Goal: Information Seeking & Learning: Learn about a topic

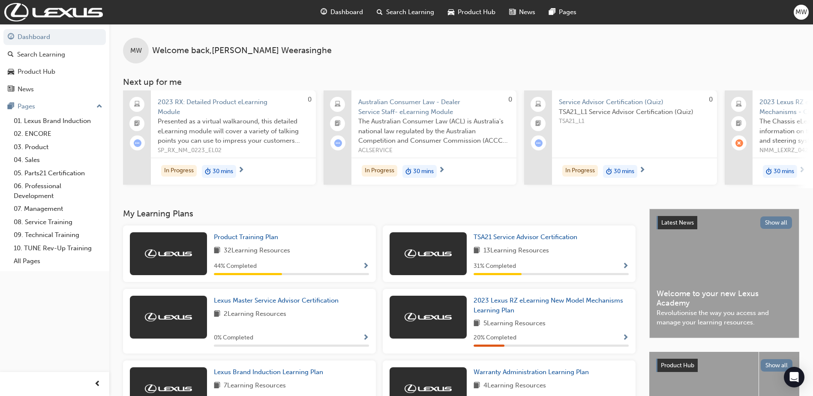
click at [349, 14] on span "Dashboard" at bounding box center [346, 12] width 33 height 10
click at [340, 8] on span "Dashboard" at bounding box center [346, 12] width 33 height 10
click at [338, 11] on span "Dashboard" at bounding box center [346, 12] width 33 height 10
click at [51, 172] on link "05. Parts21 Certification" at bounding box center [58, 173] width 96 height 13
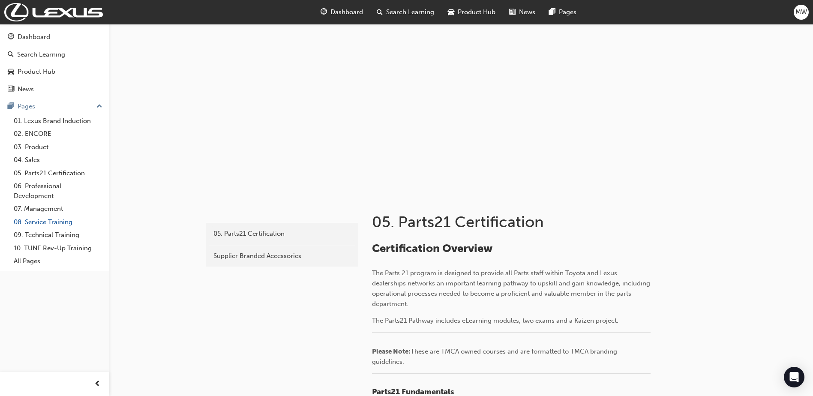
click at [47, 223] on link "08. Service Training" at bounding box center [58, 222] width 96 height 13
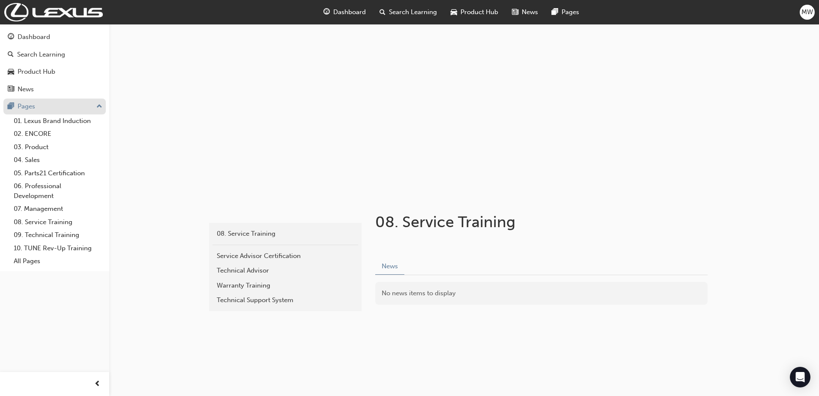
click at [22, 102] on div "Pages" at bounding box center [27, 107] width 18 height 10
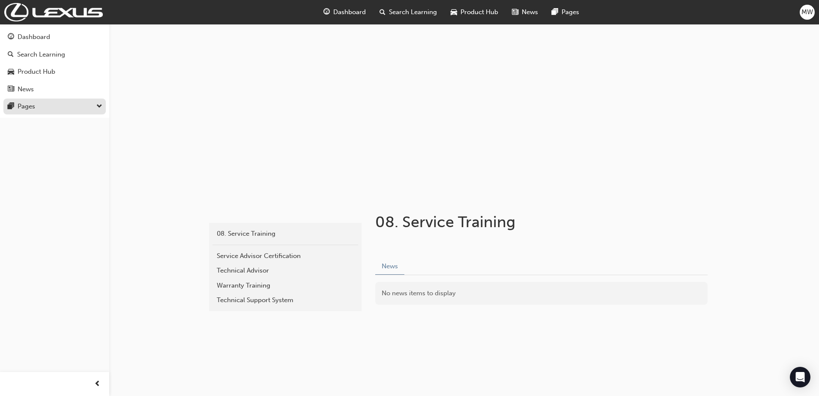
click at [23, 108] on div "Pages" at bounding box center [27, 107] width 18 height 10
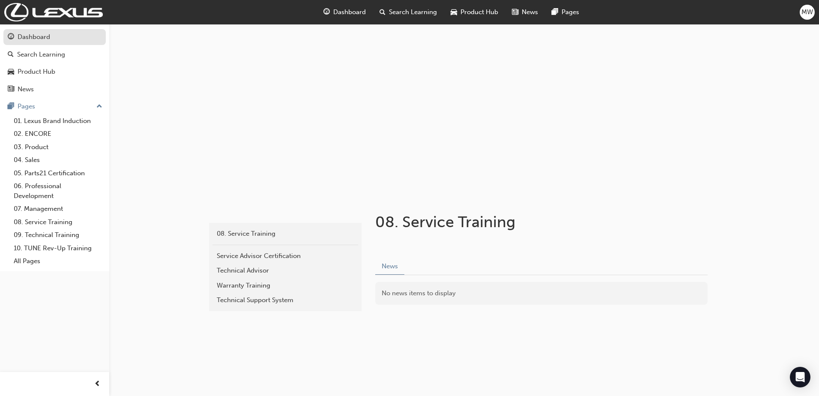
click at [60, 40] on div "Dashboard" at bounding box center [55, 37] width 94 height 11
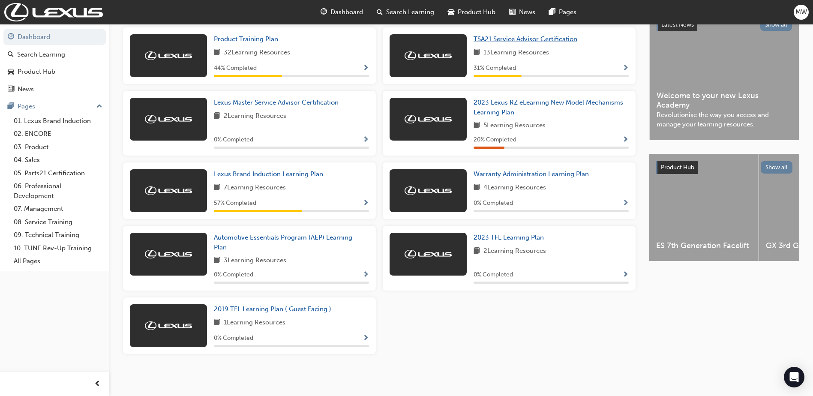
scroll to position [201, 0]
click at [298, 126] on div "Lexus Master Service Advisor Certification 2 Learning Resources 0 % Completed" at bounding box center [291, 123] width 155 height 51
click at [276, 103] on span "Lexus Master Service Advisor Certification" at bounding box center [276, 103] width 125 height 8
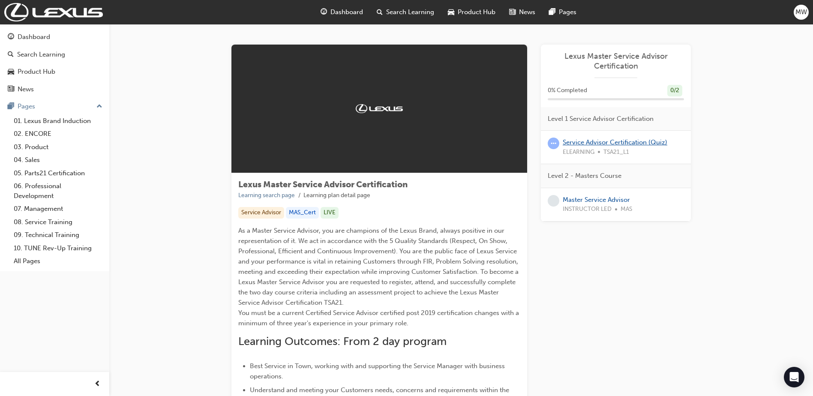
click at [619, 142] on link "Service Advisor Certification (Quiz)" at bounding box center [615, 142] width 105 height 8
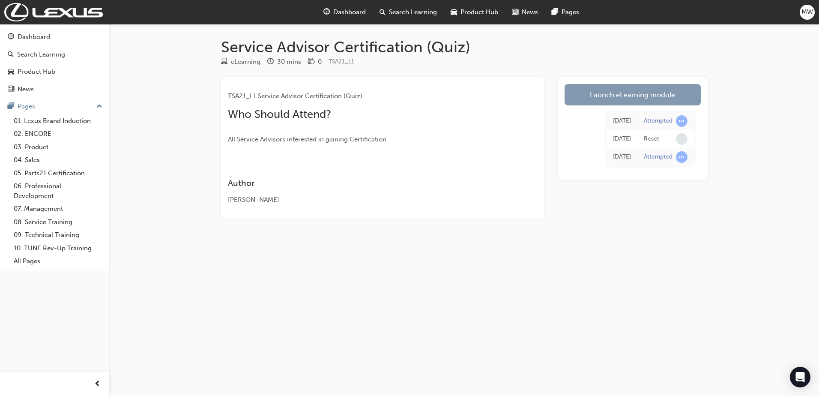
click at [629, 87] on link "Launch eLearning module" at bounding box center [633, 94] width 136 height 21
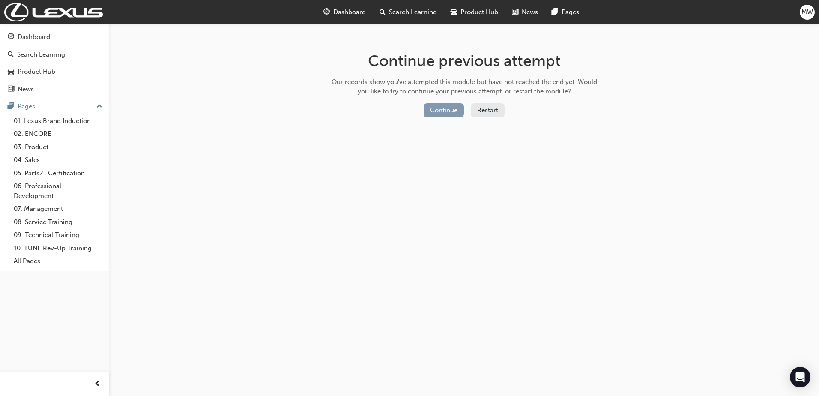
click at [457, 107] on button "Continue" at bounding box center [444, 110] width 40 height 14
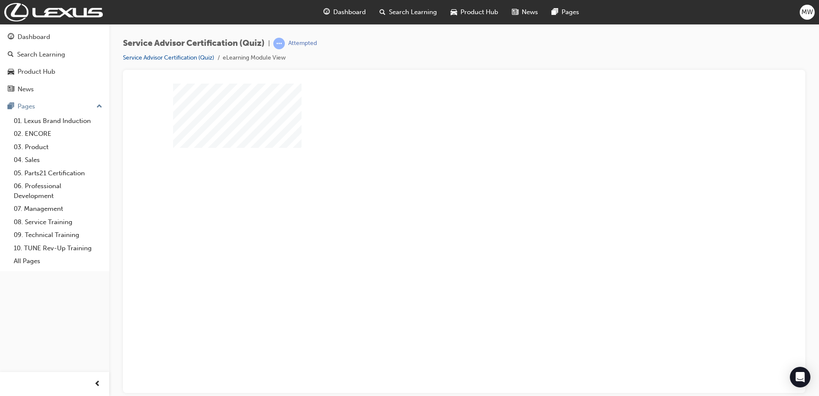
click at [440, 213] on div "play" at bounding box center [440, 213] width 0 height 0
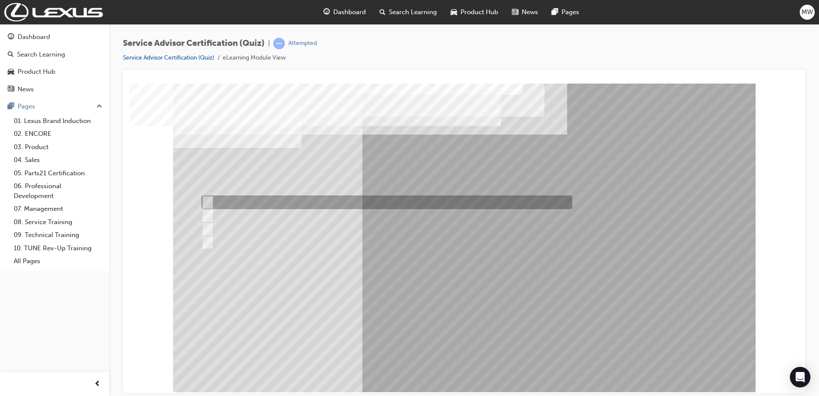
click at [324, 202] on div at bounding box center [384, 202] width 371 height 14
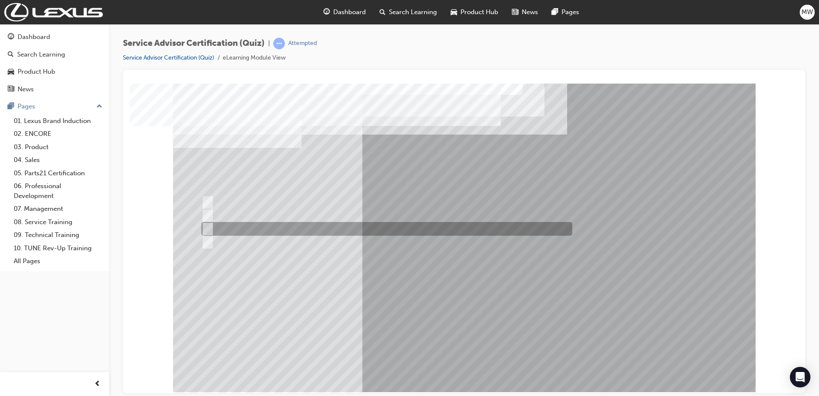
click at [276, 225] on div at bounding box center [384, 229] width 371 height 14
radio input "false"
radio input "true"
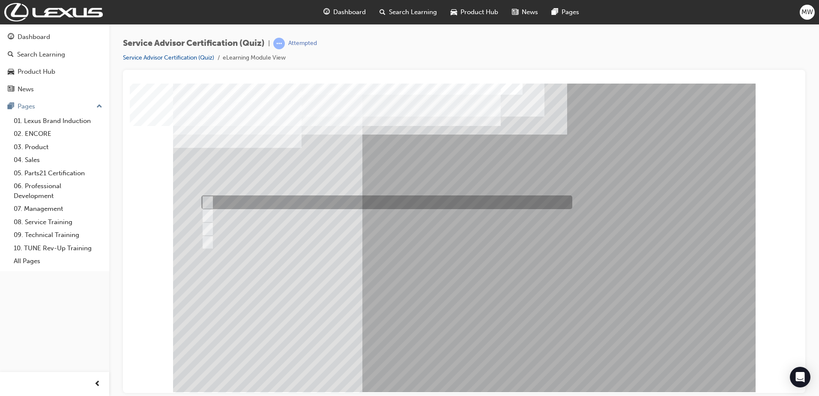
click at [313, 199] on div at bounding box center [384, 202] width 371 height 14
radio input "true"
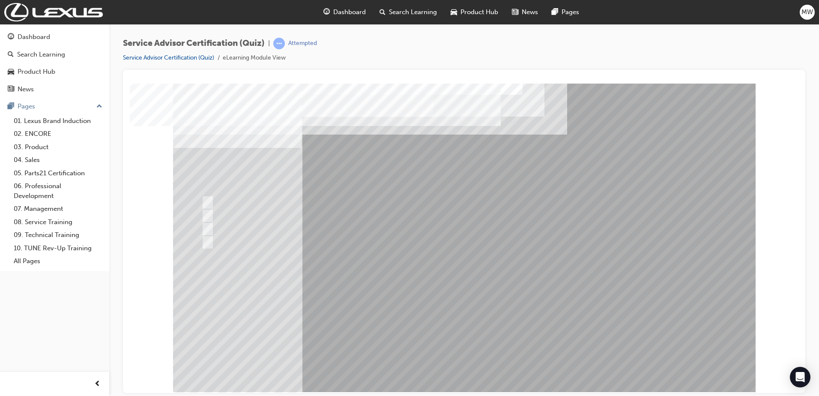
click at [324, 225] on div at bounding box center [384, 229] width 371 height 14
click at [319, 230] on div at bounding box center [384, 229] width 371 height 14
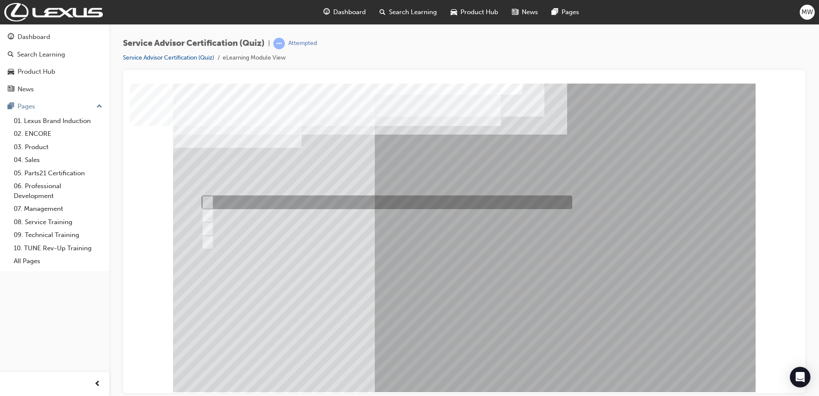
click at [310, 199] on div at bounding box center [384, 202] width 371 height 14
radio input "true"
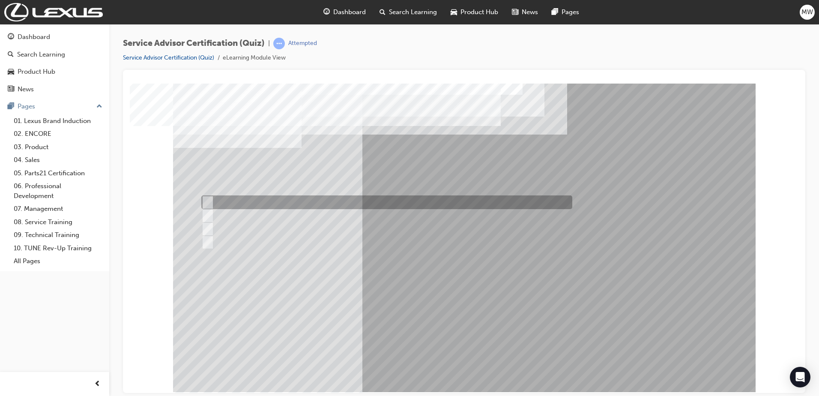
click at [284, 198] on div at bounding box center [384, 202] width 371 height 14
radio input "true"
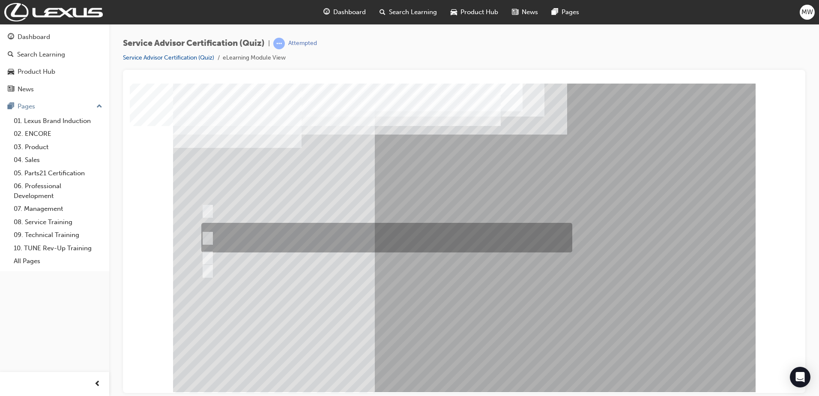
click at [408, 237] on div at bounding box center [384, 238] width 371 height 30
radio input "true"
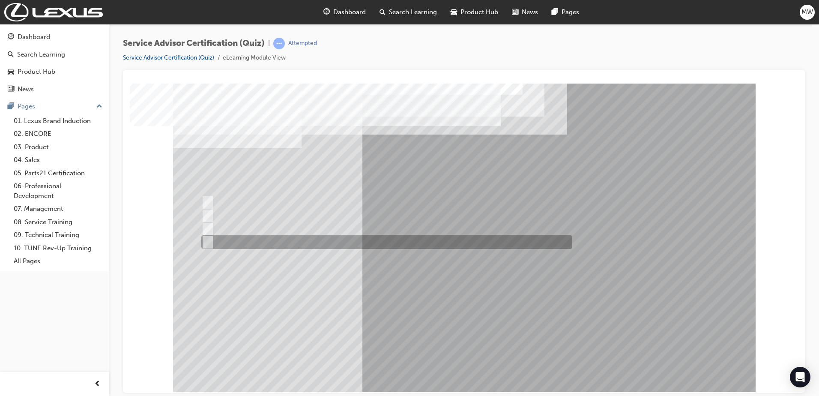
click at [290, 239] on div at bounding box center [384, 242] width 371 height 14
radio input "true"
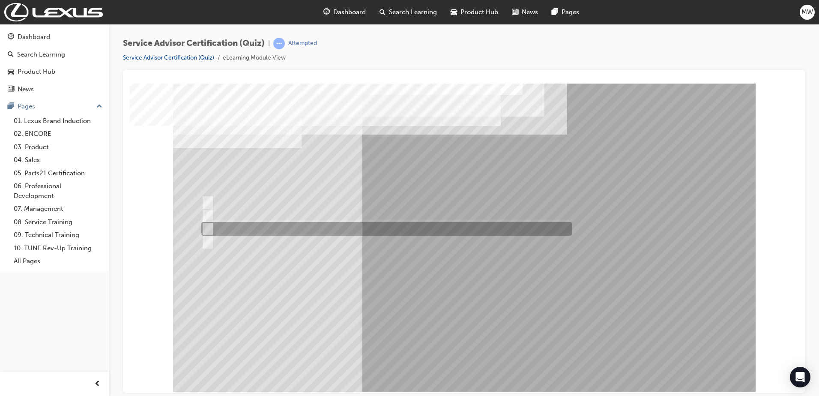
click at [267, 231] on div at bounding box center [384, 229] width 371 height 14
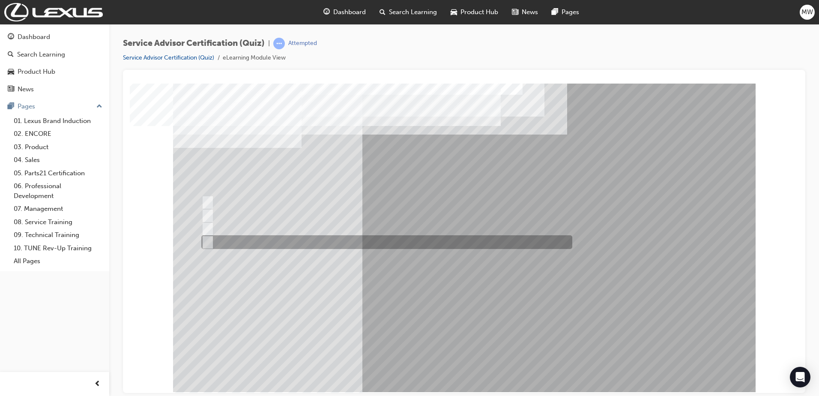
click at [264, 242] on div at bounding box center [384, 242] width 371 height 14
radio input "false"
radio input "true"
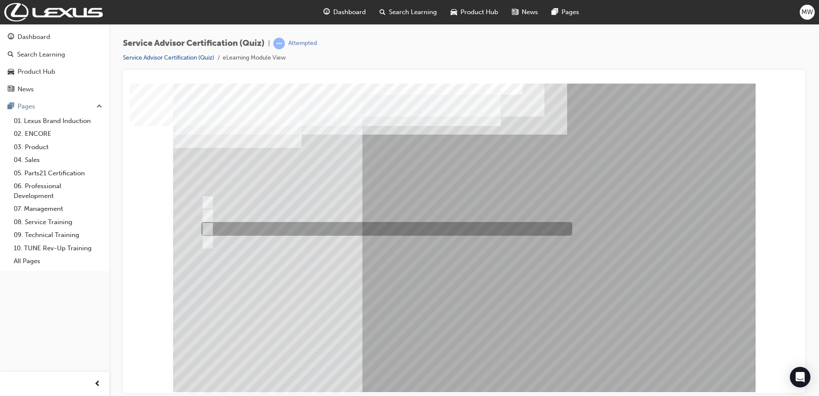
click at [266, 228] on div at bounding box center [384, 229] width 371 height 14
radio input "true"
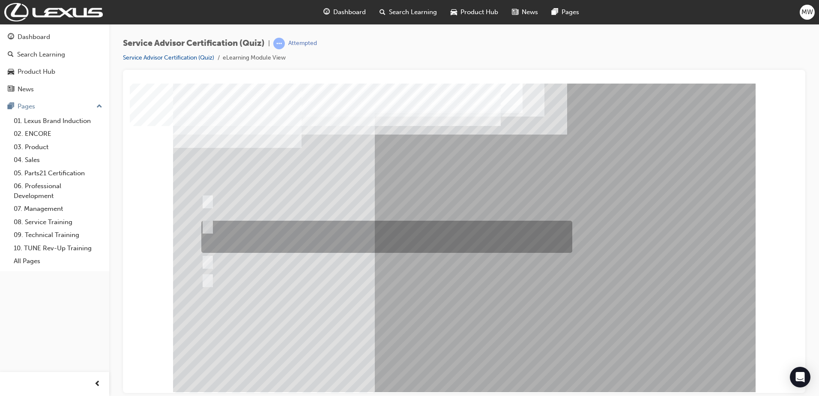
click at [476, 239] on div at bounding box center [384, 237] width 371 height 32
radio input "true"
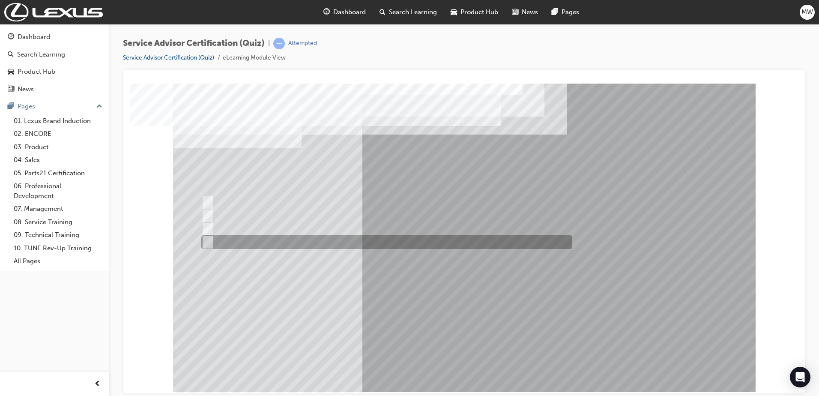
click at [420, 237] on div at bounding box center [384, 242] width 371 height 14
radio input "true"
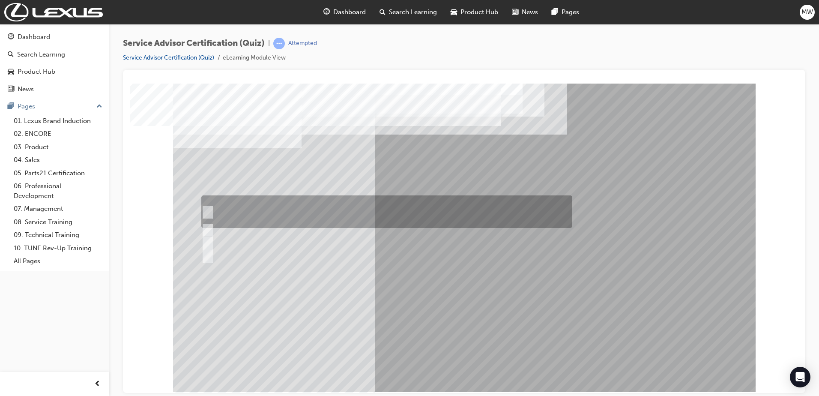
click at [363, 209] on div at bounding box center [384, 211] width 371 height 33
radio input "true"
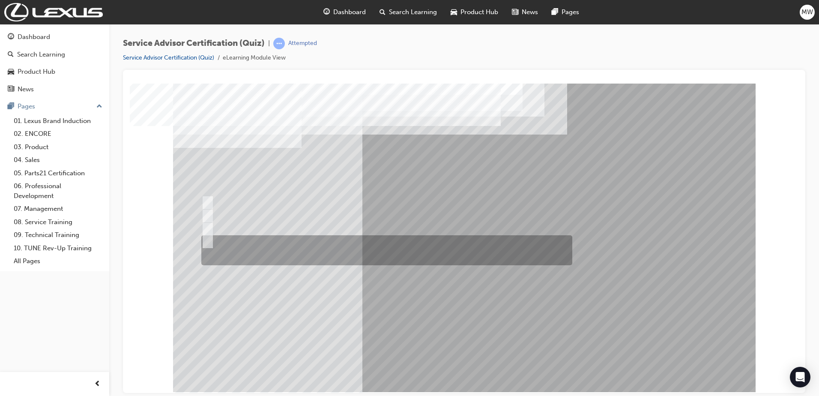
click at [330, 244] on div at bounding box center [384, 250] width 371 height 30
radio input "true"
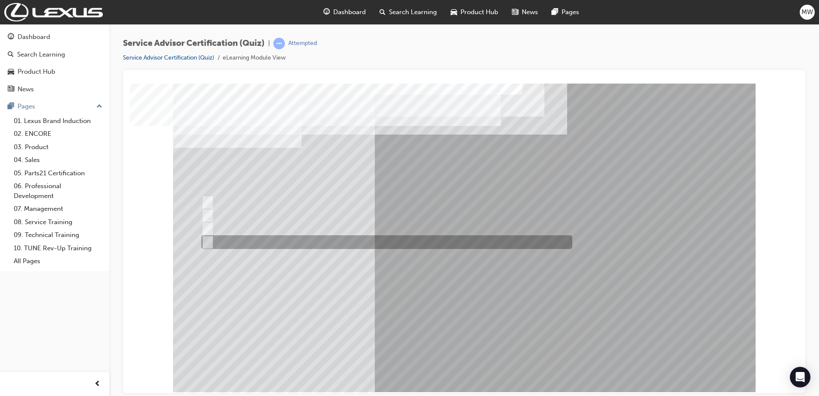
click at [264, 241] on div at bounding box center [384, 242] width 371 height 14
radio input "true"
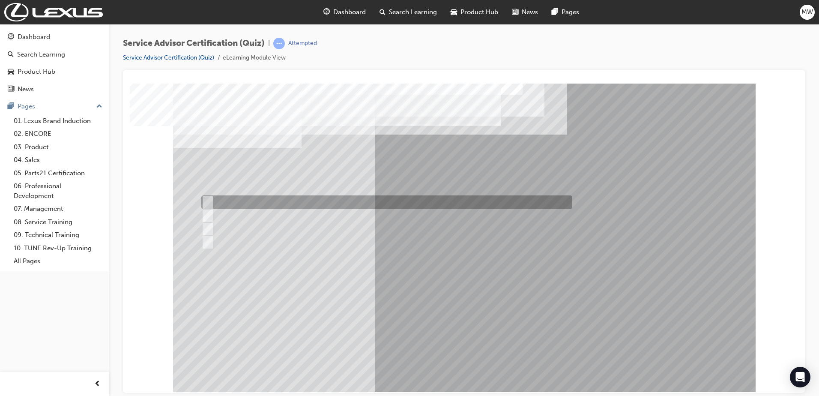
click at [321, 205] on div at bounding box center [384, 202] width 371 height 14
radio input "true"
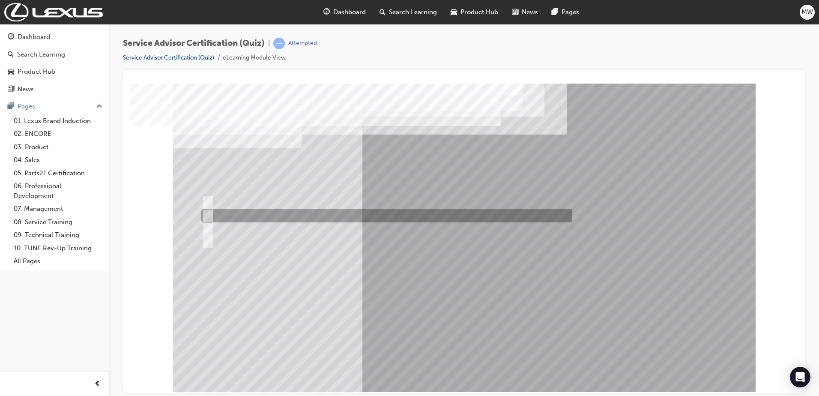
click at [380, 216] on div at bounding box center [384, 216] width 371 height 14
radio input "true"
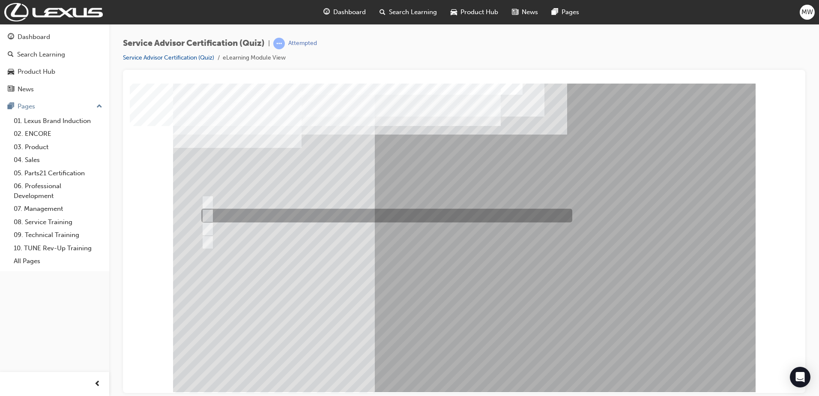
click at [411, 219] on div at bounding box center [384, 216] width 371 height 14
radio input "true"
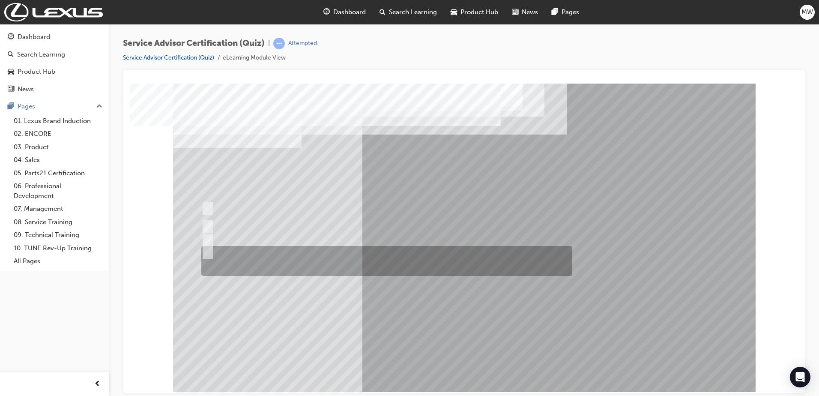
click at [368, 269] on div at bounding box center [384, 261] width 371 height 30
radio input "true"
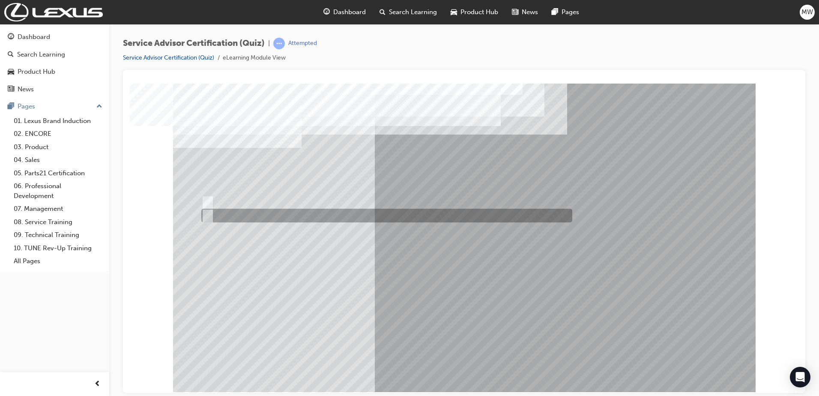
click at [231, 216] on div at bounding box center [384, 216] width 371 height 14
radio input "true"
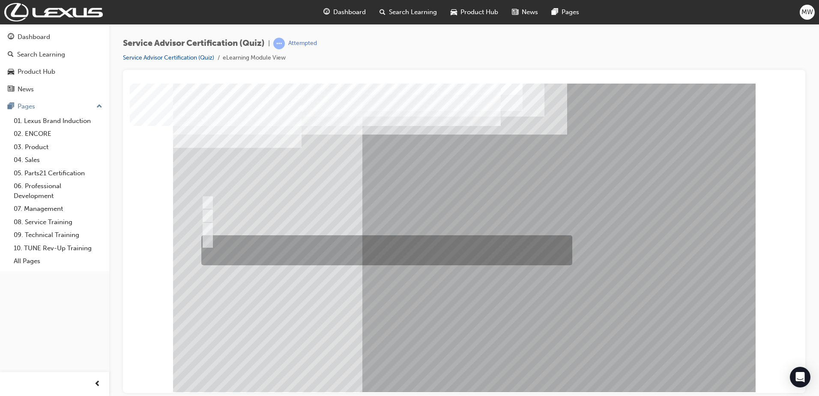
click at [283, 252] on div at bounding box center [384, 250] width 371 height 30
radio input "true"
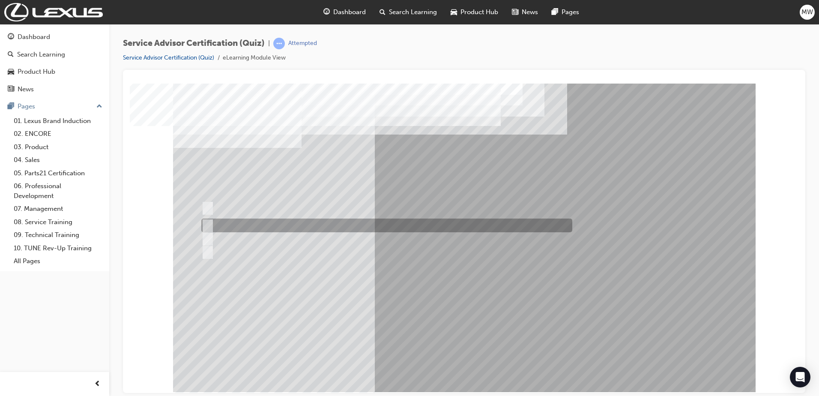
click at [328, 225] on div at bounding box center [384, 226] width 371 height 14
radio input "true"
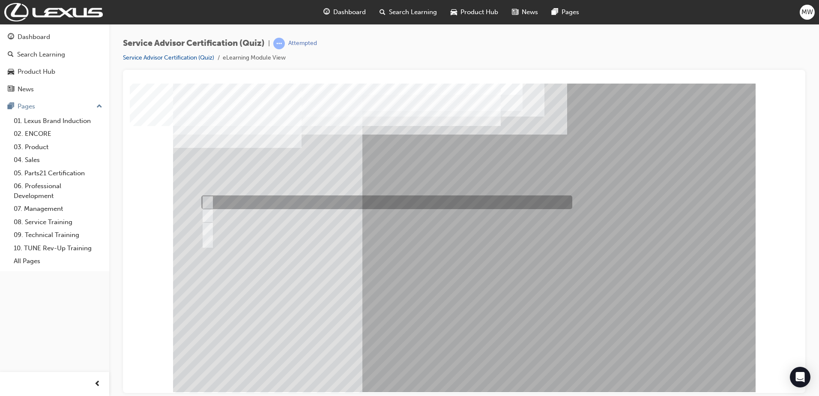
click at [294, 202] on div at bounding box center [384, 202] width 371 height 14
radio input "true"
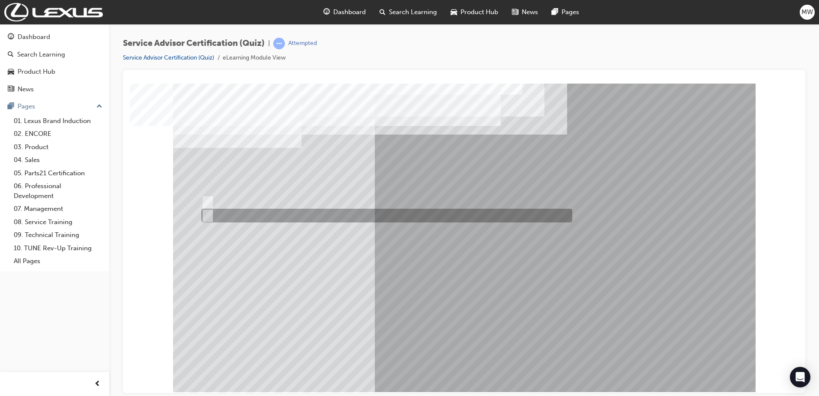
click at [236, 212] on div at bounding box center [384, 216] width 371 height 14
radio input "true"
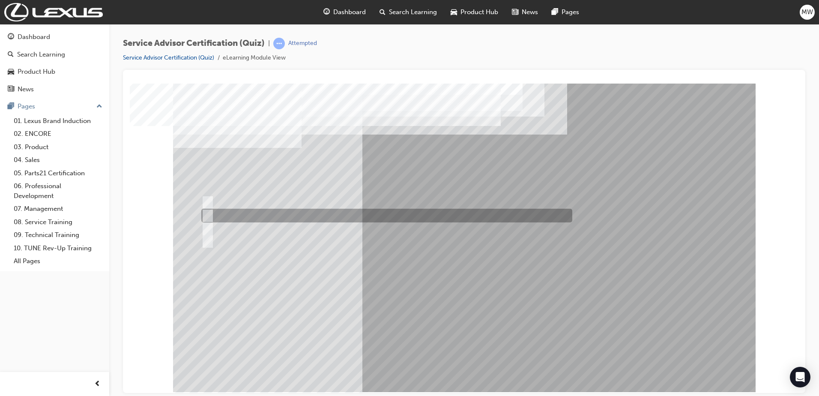
click at [318, 210] on div at bounding box center [384, 216] width 371 height 14
radio input "true"
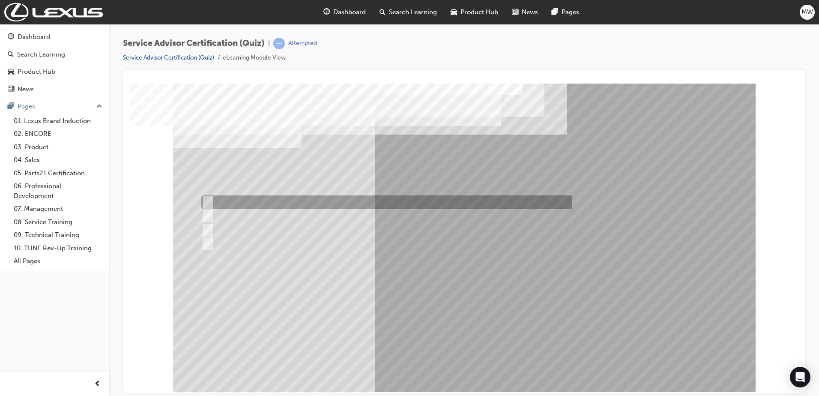
click at [351, 204] on div at bounding box center [384, 202] width 371 height 14
radio input "true"
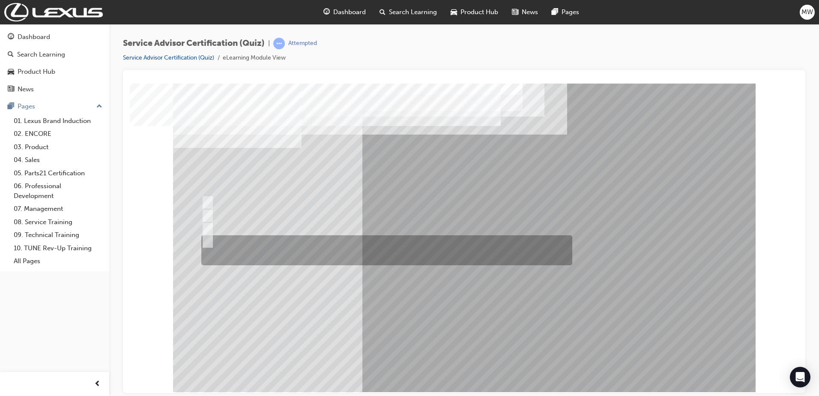
click at [228, 257] on div at bounding box center [384, 250] width 371 height 30
radio input "true"
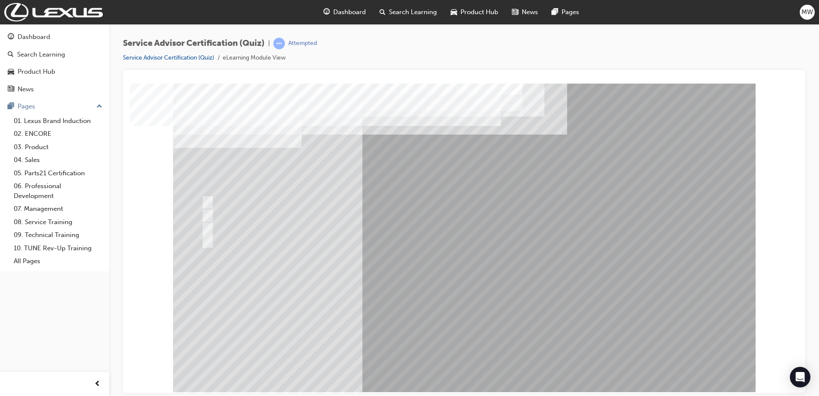
drag, startPoint x: 462, startPoint y: 370, endPoint x: 468, endPoint y: 367, distance: 6.5
click at [462, 369] on div at bounding box center [464, 237] width 583 height 309
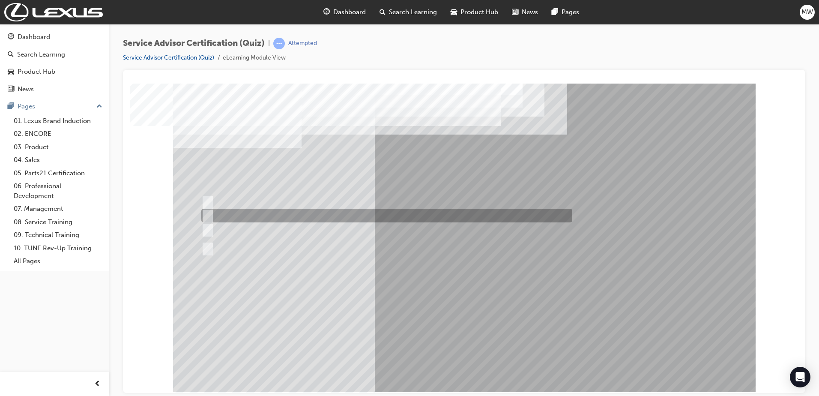
click at [412, 220] on div at bounding box center [384, 216] width 371 height 14
radio input "true"
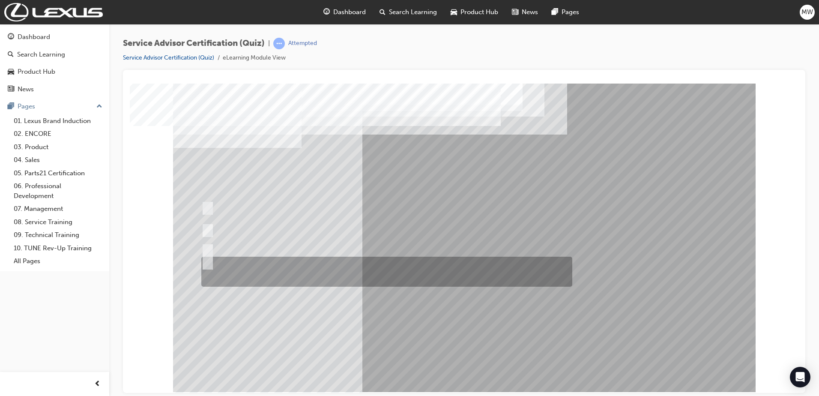
click at [426, 257] on div at bounding box center [384, 272] width 371 height 30
radio input "true"
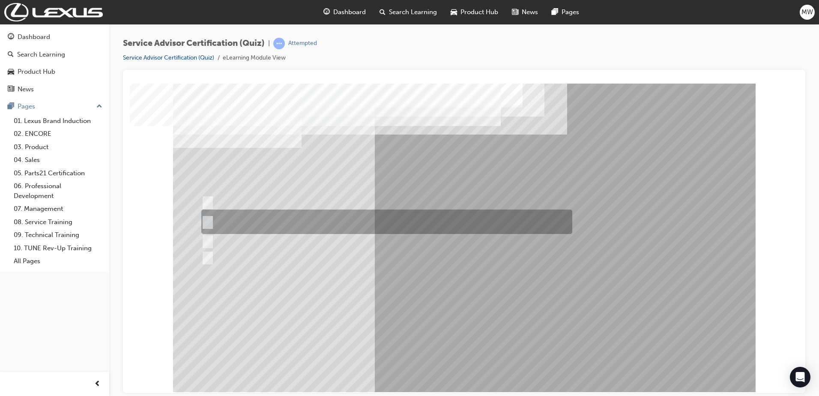
click at [265, 219] on div at bounding box center [384, 222] width 371 height 24
radio input "true"
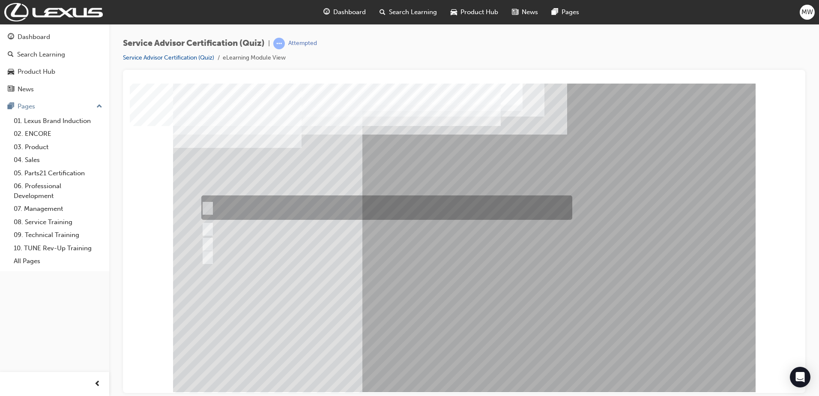
click at [414, 200] on div at bounding box center [384, 207] width 371 height 24
radio input "true"
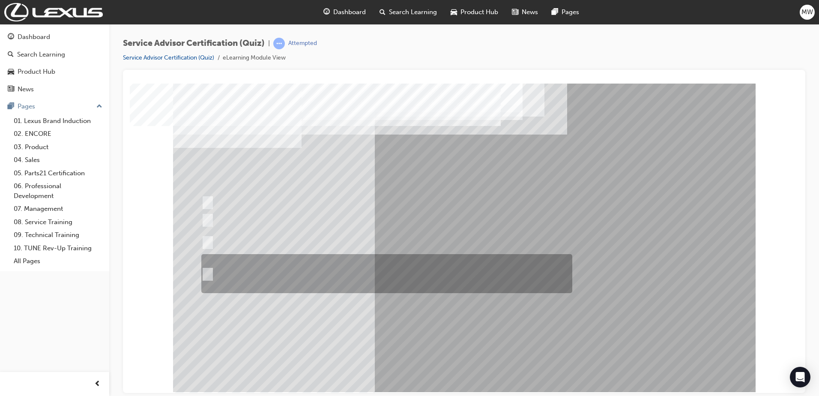
click at [356, 272] on div at bounding box center [384, 273] width 371 height 39
radio input "true"
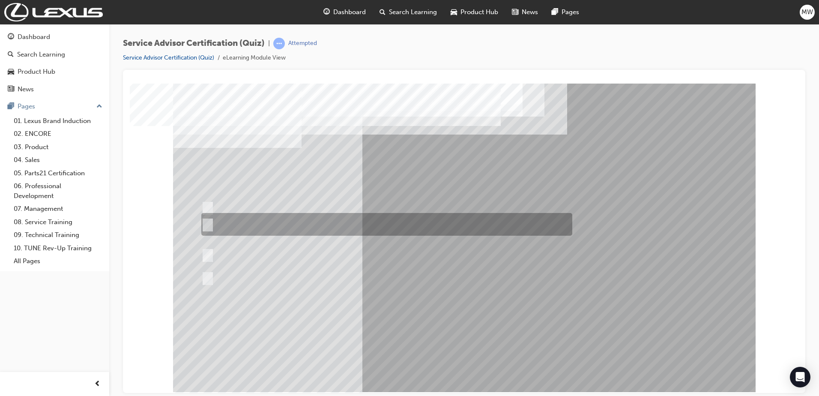
click at [383, 230] on div at bounding box center [384, 224] width 371 height 23
radio input "true"
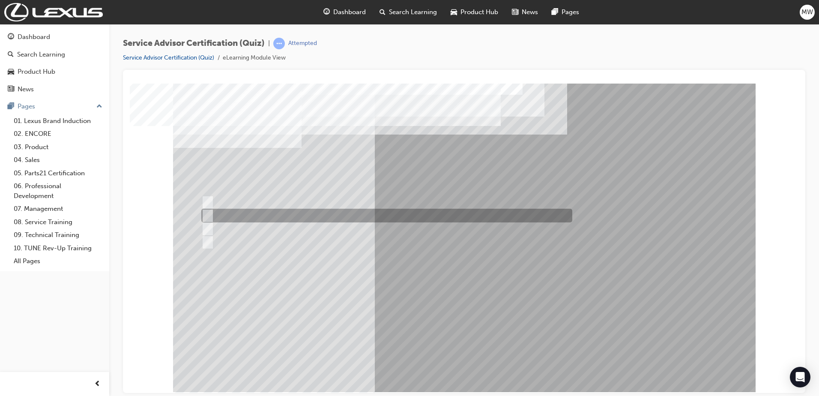
click at [279, 214] on div at bounding box center [384, 216] width 371 height 14
radio input "true"
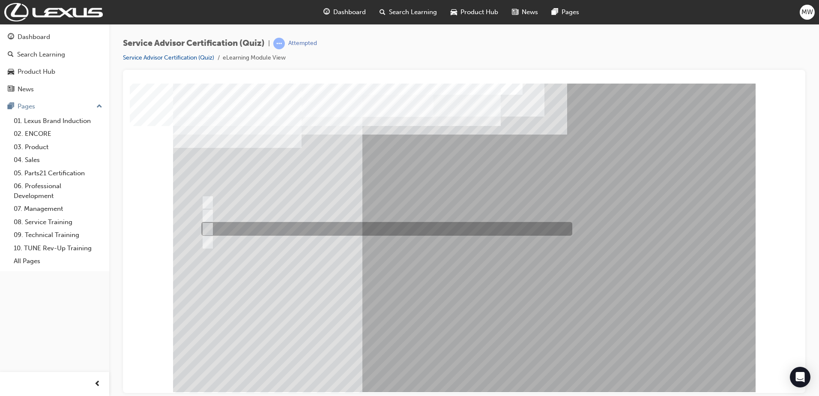
click at [398, 226] on div at bounding box center [384, 229] width 371 height 14
radio input "true"
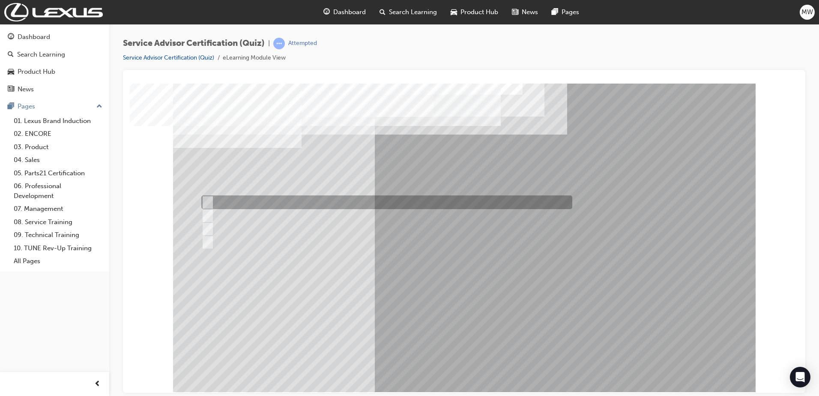
click at [299, 202] on div at bounding box center [384, 202] width 371 height 14
radio input "true"
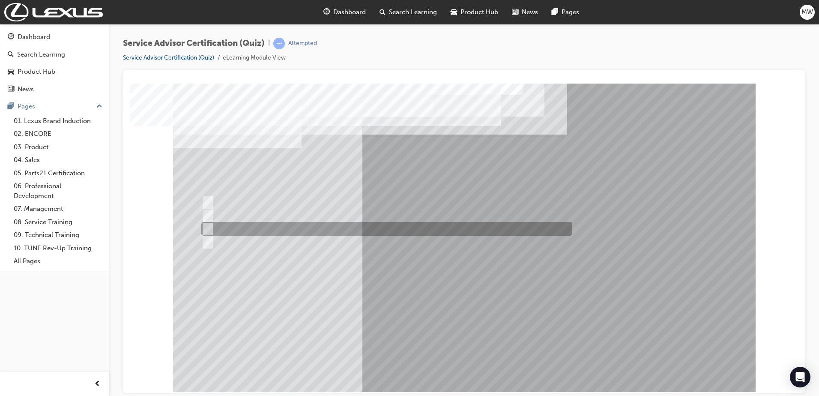
click at [299, 231] on div at bounding box center [384, 229] width 371 height 14
radio input "true"
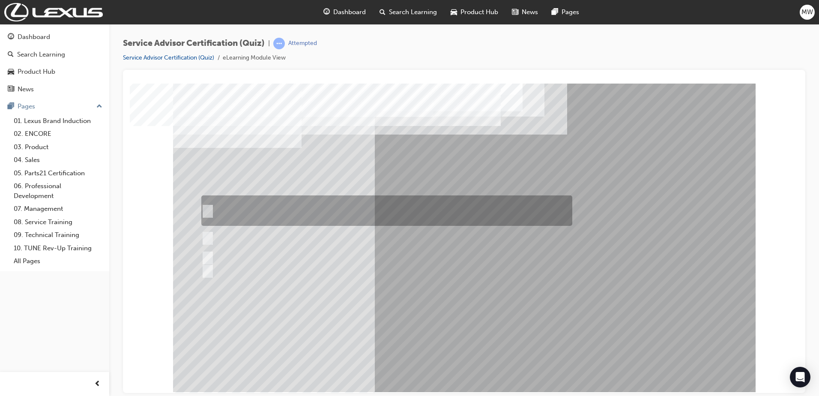
click at [333, 208] on div at bounding box center [384, 210] width 371 height 30
radio input "true"
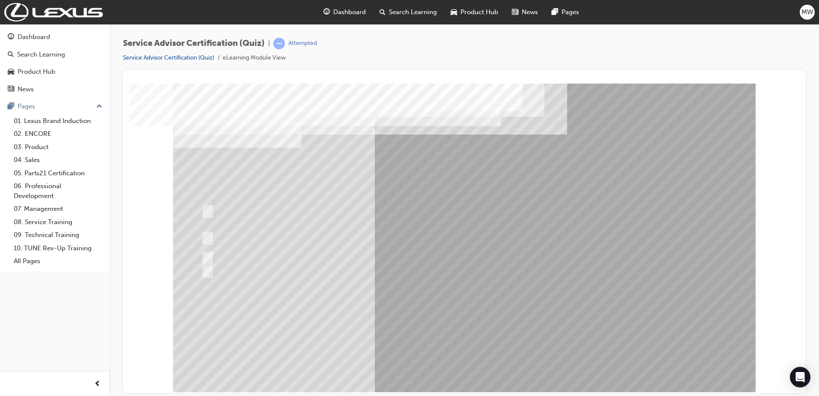
drag, startPoint x: 445, startPoint y: 358, endPoint x: 459, endPoint y: 359, distance: 14.2
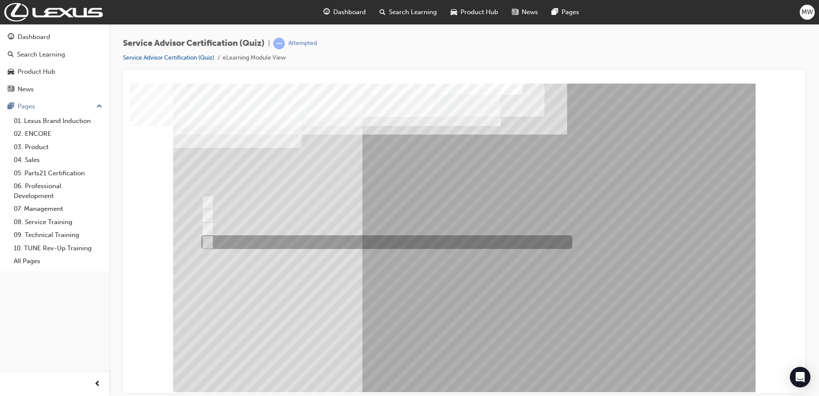
click at [268, 236] on div at bounding box center [384, 242] width 371 height 14
radio input "true"
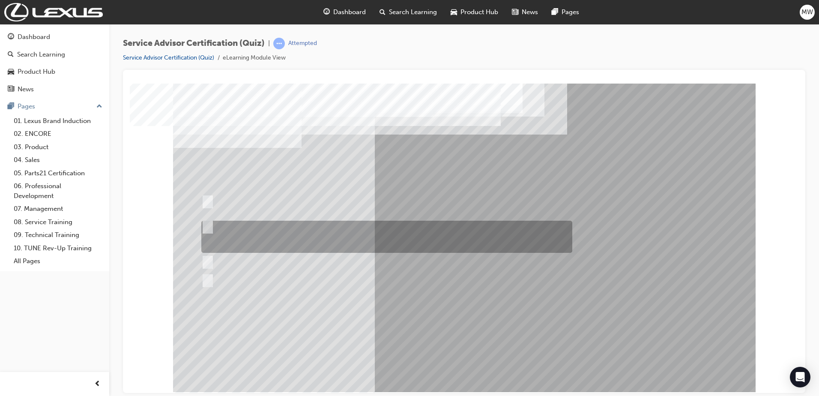
click at [300, 238] on div at bounding box center [384, 237] width 371 height 32
radio input "true"
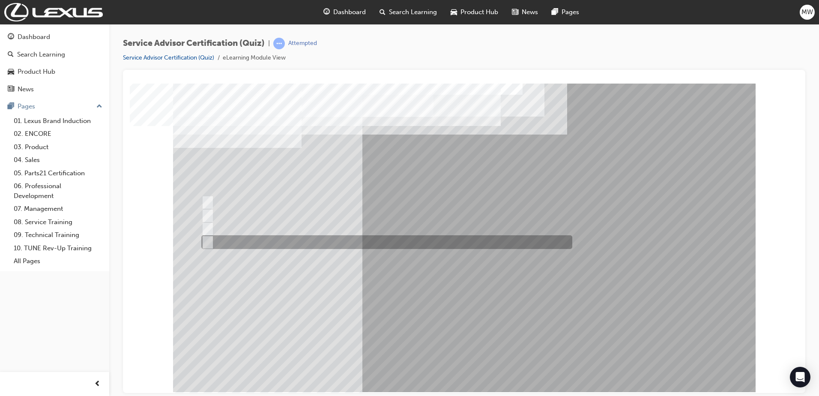
click at [307, 244] on div at bounding box center [384, 242] width 371 height 14
radio input "true"
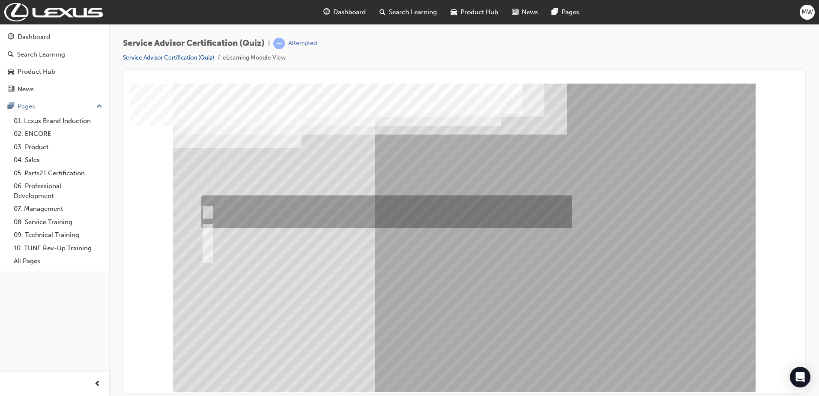
click at [274, 215] on div at bounding box center [384, 211] width 371 height 33
radio input "true"
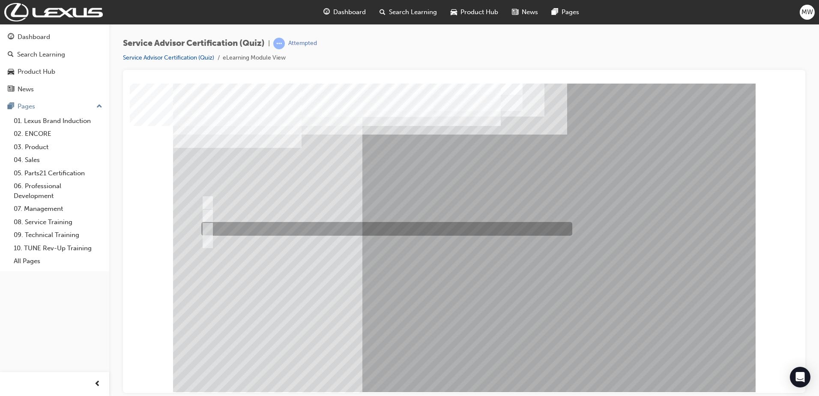
click at [333, 227] on div at bounding box center [384, 229] width 371 height 14
radio input "true"
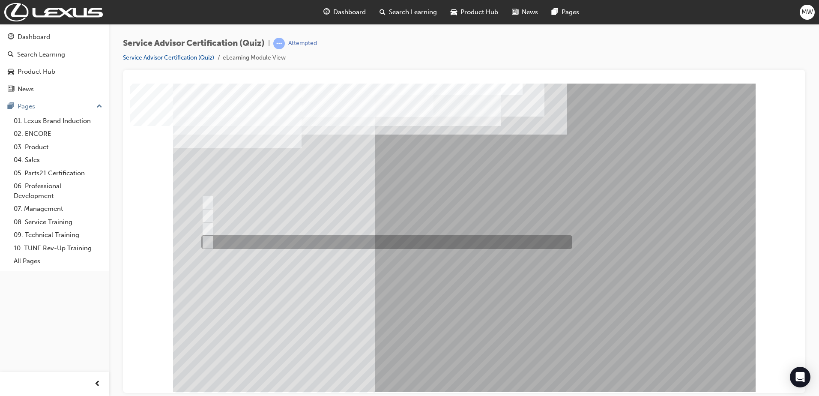
click at [329, 246] on div at bounding box center [384, 242] width 371 height 14
radio input "true"
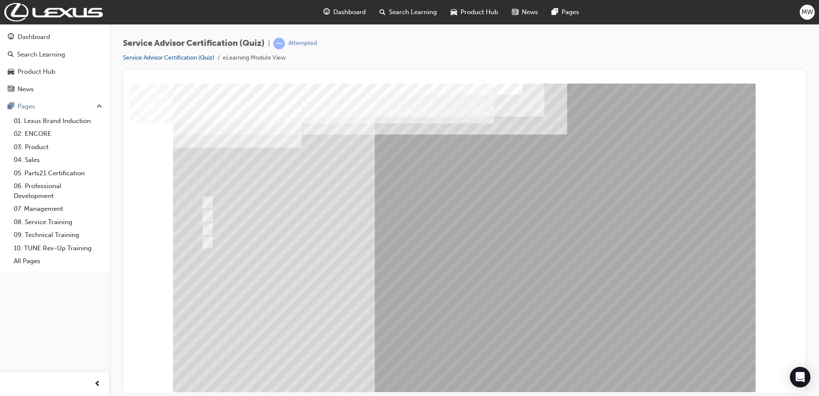
drag, startPoint x: 464, startPoint y: 360, endPoint x: 468, endPoint y: 362, distance: 4.6
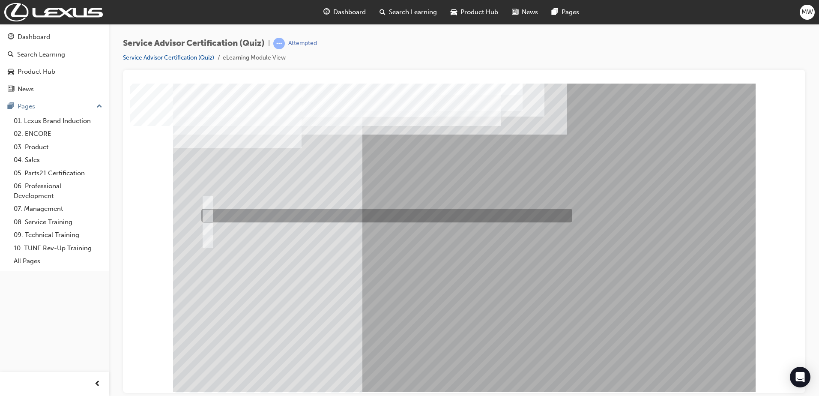
click at [262, 211] on div at bounding box center [384, 216] width 371 height 14
radio input "true"
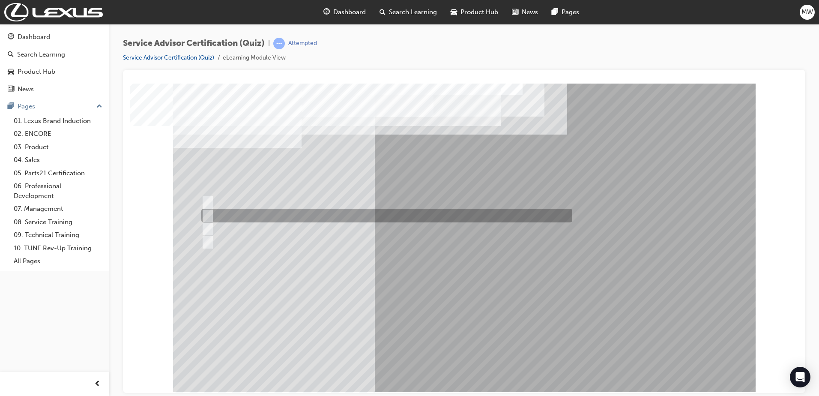
click at [271, 216] on div at bounding box center [384, 216] width 371 height 14
radio input "true"
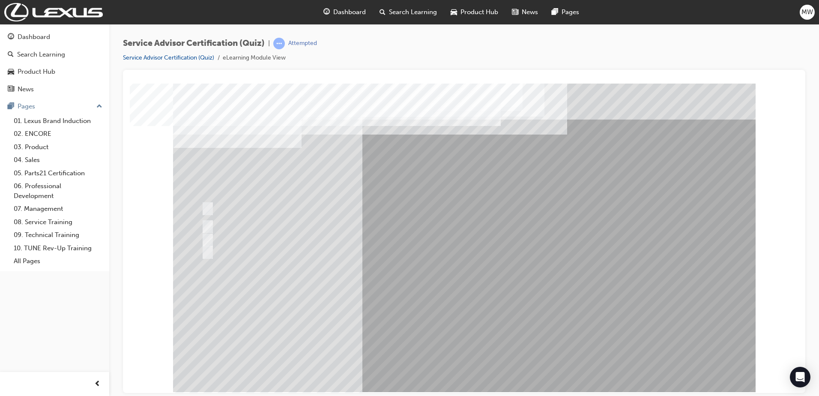
click at [258, 258] on div at bounding box center [464, 237] width 583 height 309
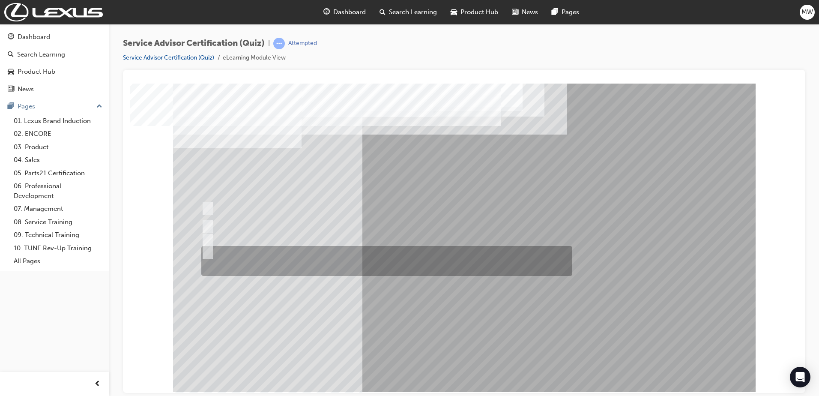
click at [479, 251] on div at bounding box center [384, 261] width 371 height 30
radio input "true"
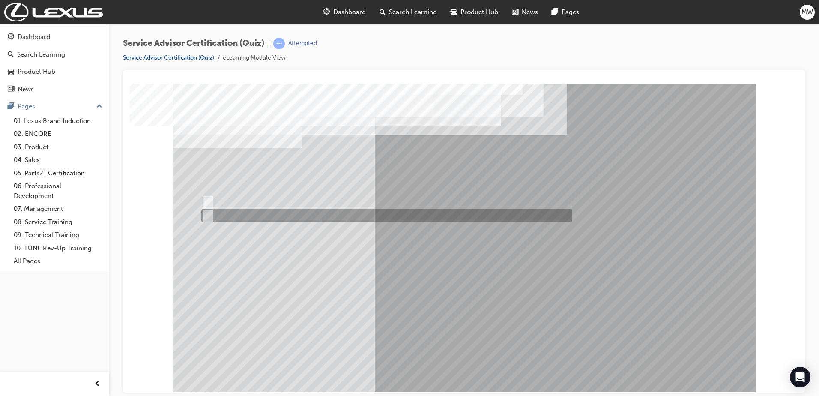
click at [224, 213] on div at bounding box center [384, 216] width 371 height 14
radio input "true"
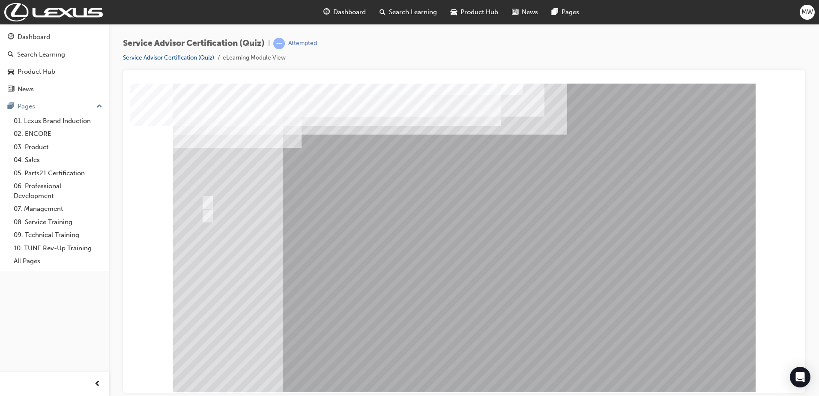
click at [229, 215] on div at bounding box center [384, 216] width 371 height 14
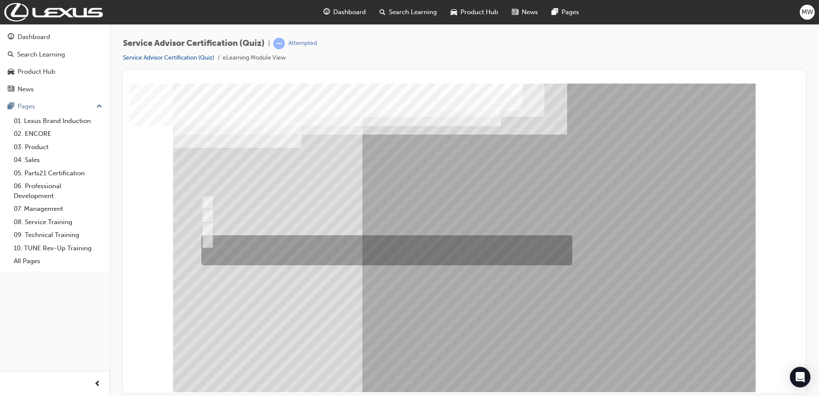
click at [354, 255] on div at bounding box center [384, 250] width 371 height 30
radio input "true"
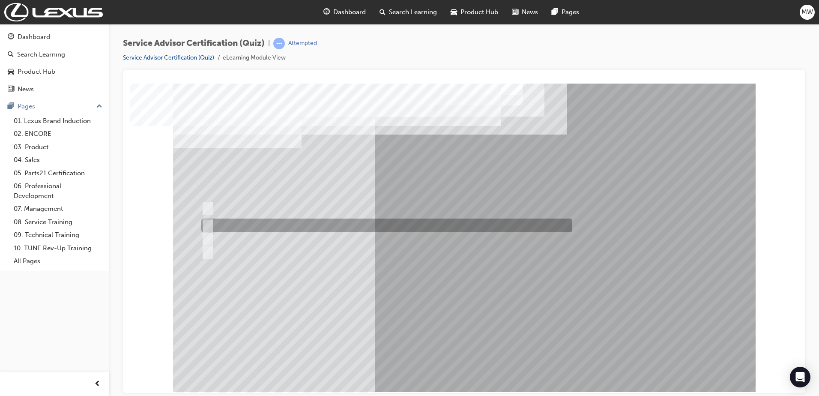
click at [290, 222] on div at bounding box center [384, 226] width 371 height 14
radio input "true"
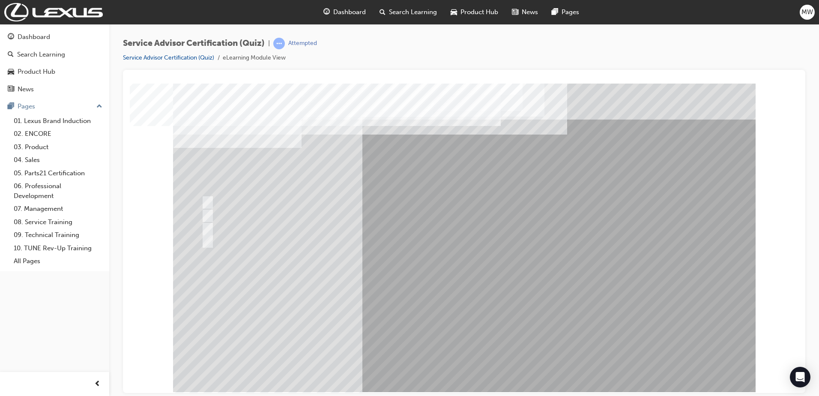
click at [367, 213] on div at bounding box center [464, 237] width 583 height 309
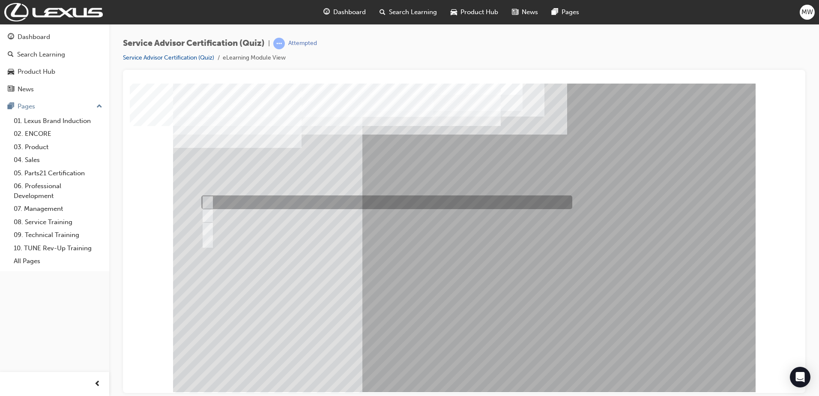
click at [395, 201] on div at bounding box center [384, 202] width 371 height 14
radio input "true"
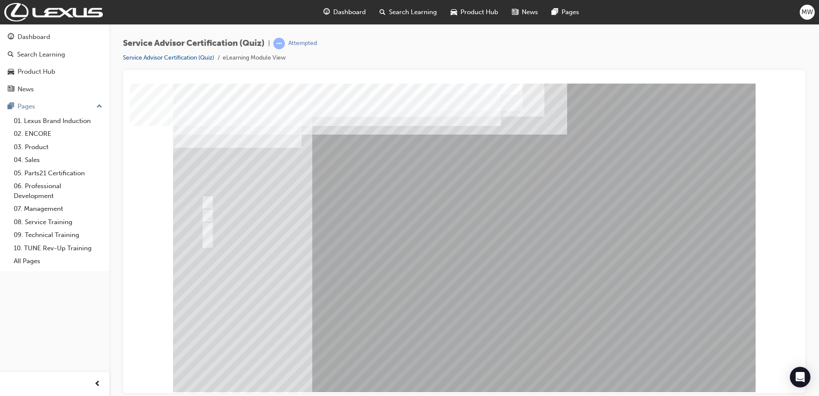
click at [469, 265] on div at bounding box center [384, 250] width 371 height 30
click at [504, 248] on div at bounding box center [384, 250] width 371 height 30
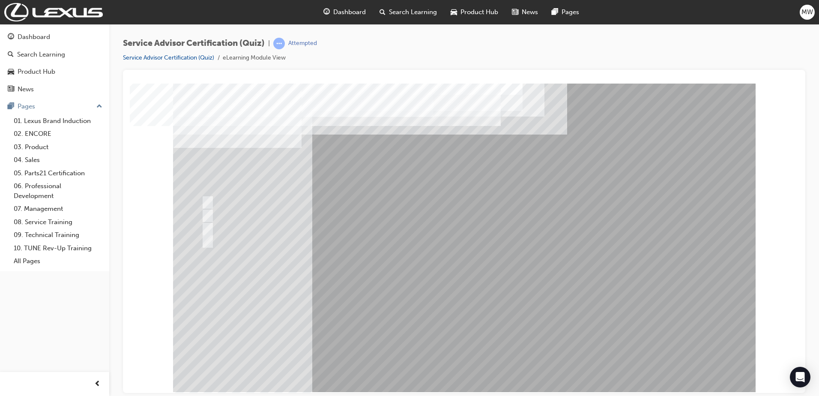
click at [213, 212] on div at bounding box center [384, 216] width 371 height 14
drag, startPoint x: 437, startPoint y: 326, endPoint x: 450, endPoint y: 339, distance: 18.2
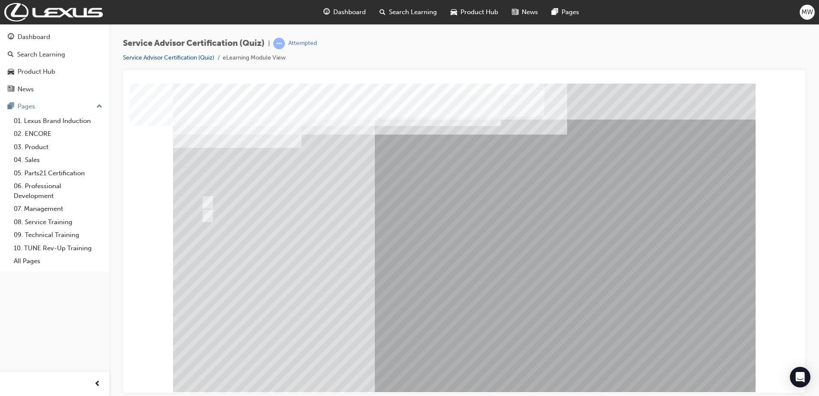
click at [228, 211] on div at bounding box center [464, 237] width 583 height 309
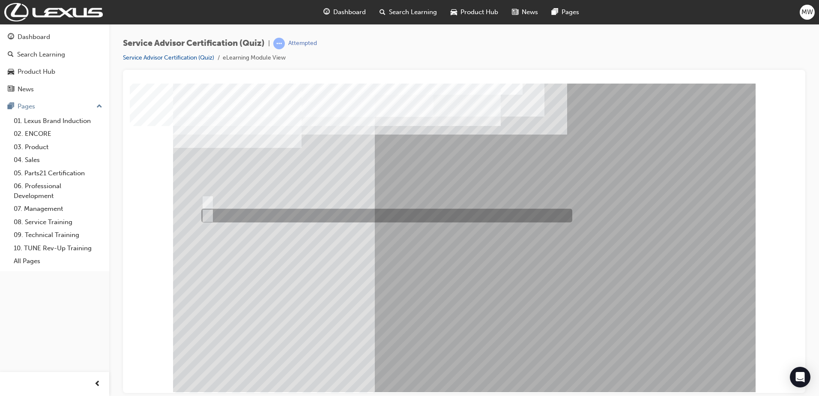
click at [234, 210] on div at bounding box center [384, 216] width 371 height 14
radio input "true"
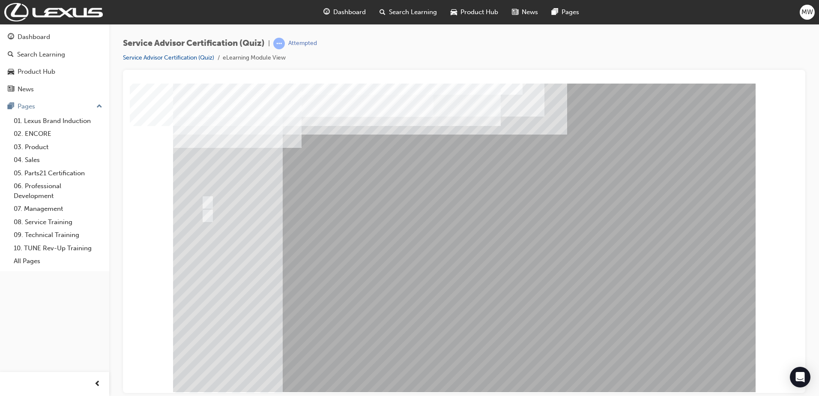
drag, startPoint x: 474, startPoint y: 303, endPoint x: 463, endPoint y: 352, distance: 50.3
click at [474, 310] on div at bounding box center [464, 237] width 583 height 309
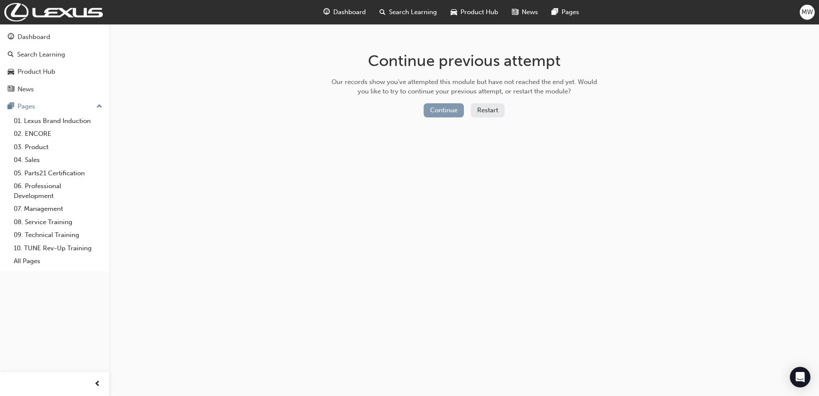
click at [459, 108] on button "Continue" at bounding box center [444, 110] width 40 height 14
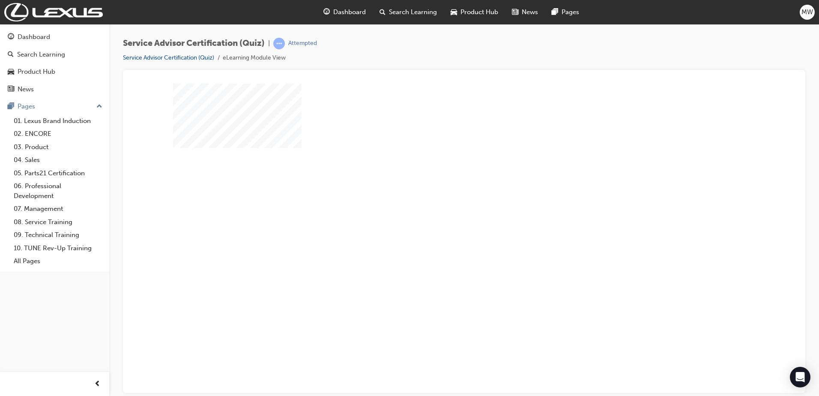
click at [440, 213] on div "play" at bounding box center [440, 213] width 0 height 0
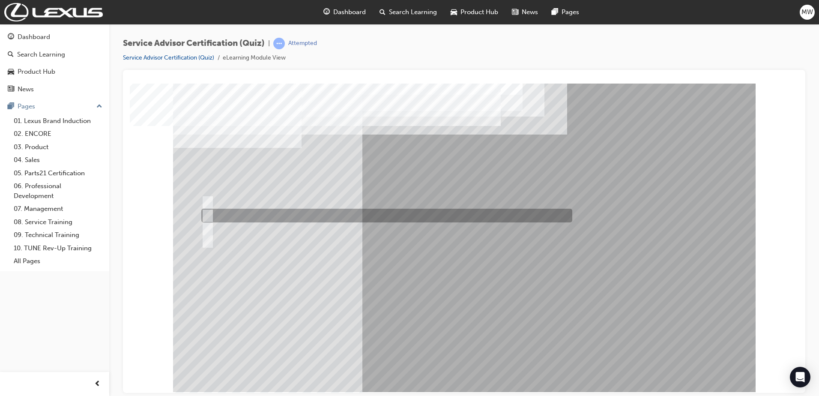
click at [287, 216] on div at bounding box center [384, 216] width 371 height 14
radio input "true"
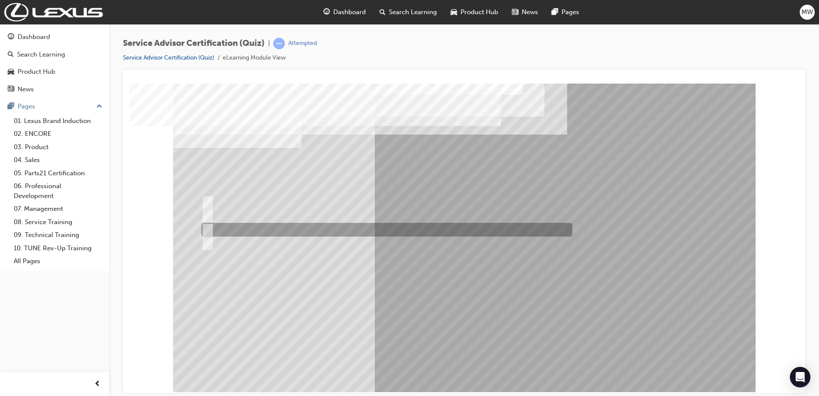
click at [363, 230] on div at bounding box center [384, 230] width 371 height 14
radio input "true"
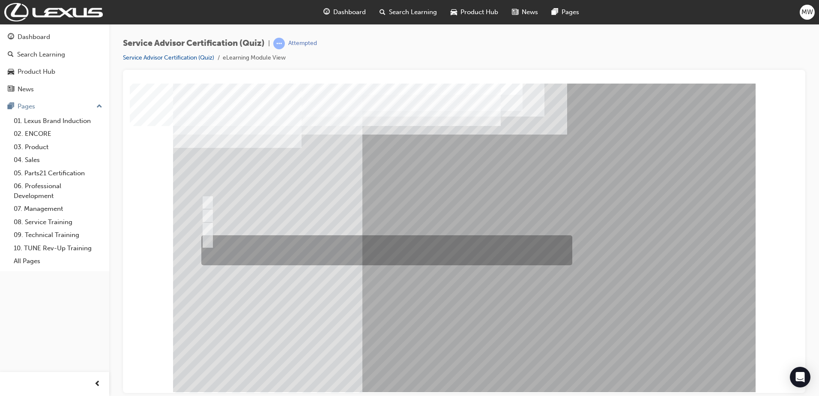
click at [272, 239] on div at bounding box center [384, 250] width 371 height 30
radio input "true"
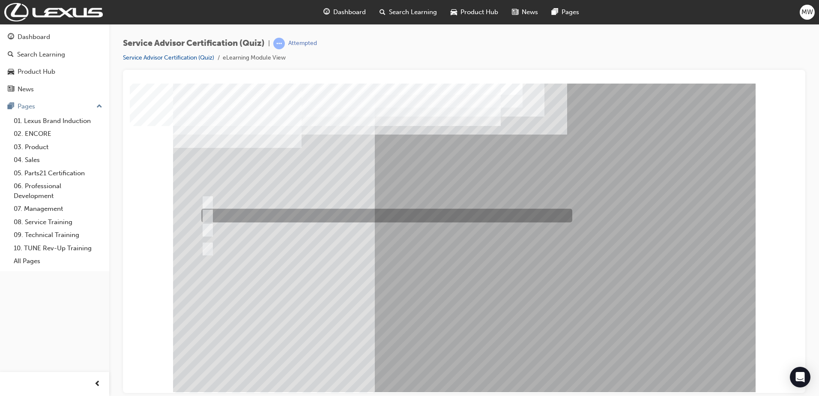
click at [298, 218] on div at bounding box center [384, 216] width 371 height 14
radio input "true"
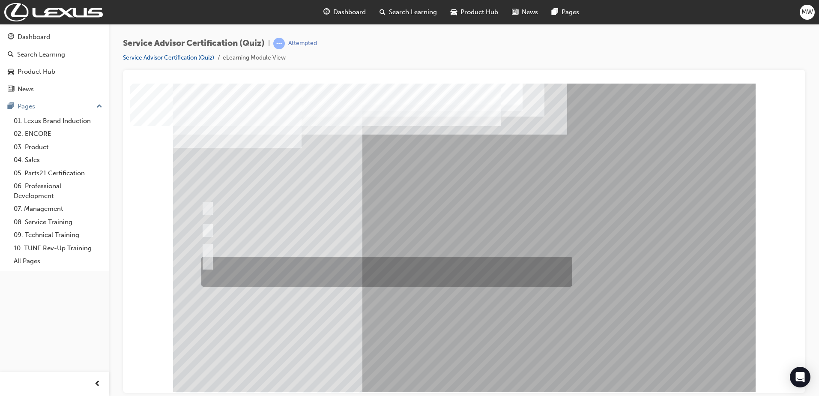
click at [311, 262] on div at bounding box center [384, 272] width 371 height 30
radio input "true"
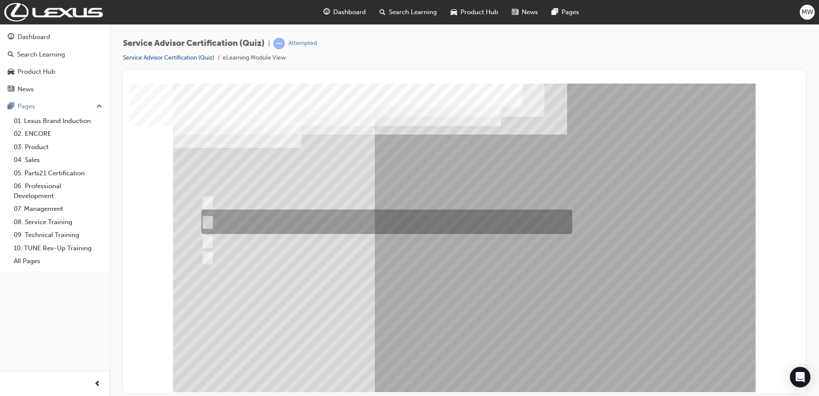
click at [390, 224] on div at bounding box center [384, 222] width 371 height 24
radio input "true"
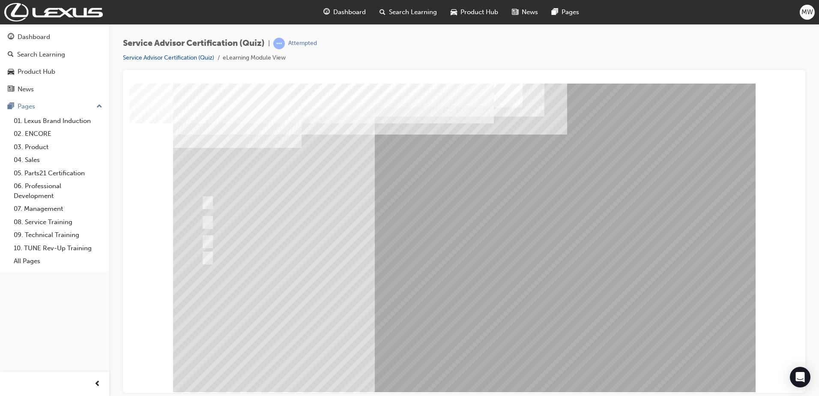
drag, startPoint x: 449, startPoint y: 354, endPoint x: 454, endPoint y: 354, distance: 5.6
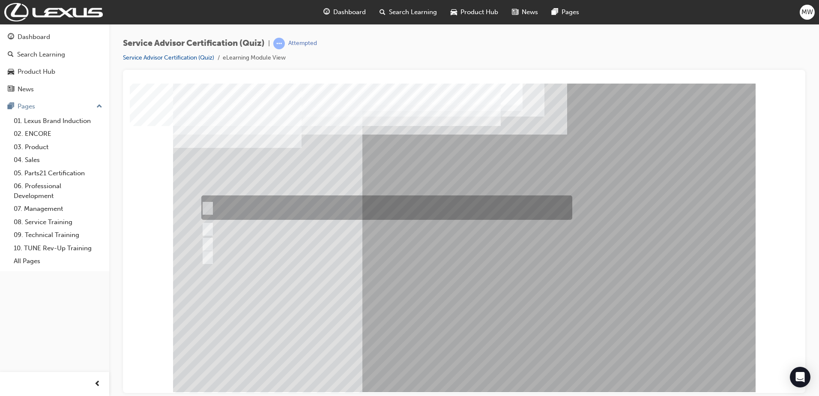
click at [468, 210] on div at bounding box center [384, 207] width 371 height 24
radio input "true"
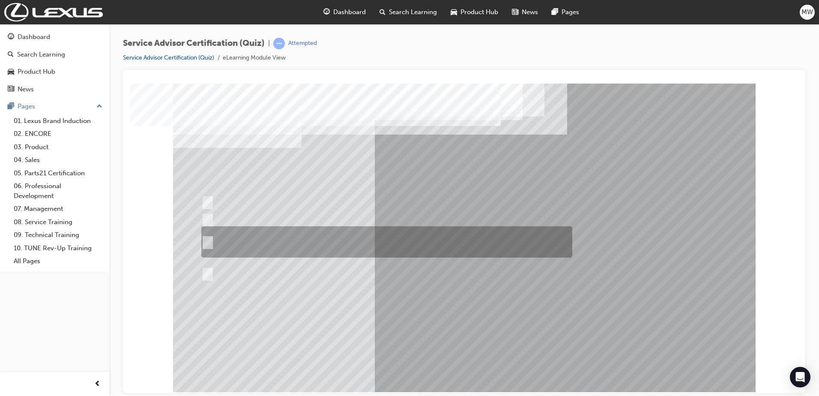
click at [412, 244] on div at bounding box center [384, 241] width 371 height 31
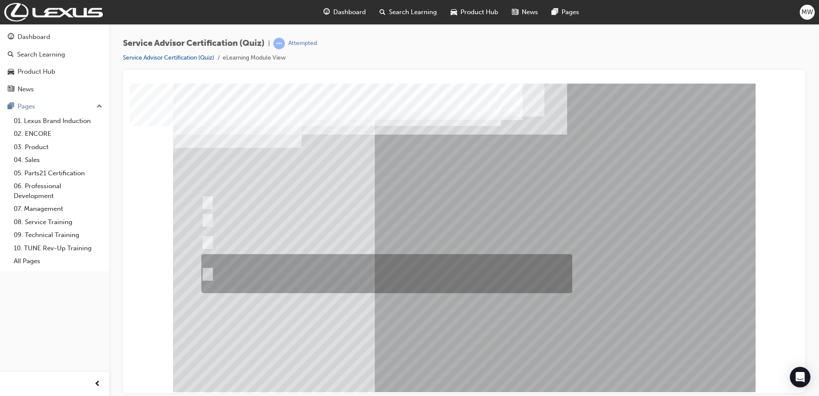
click at [484, 278] on div at bounding box center [384, 273] width 371 height 39
radio input "false"
radio input "true"
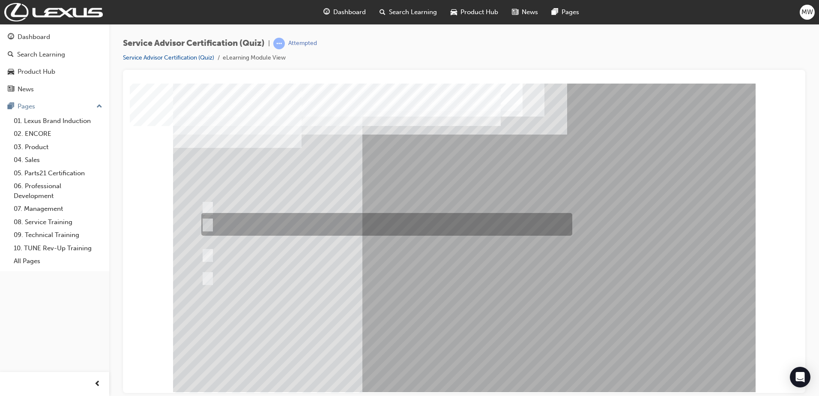
click at [315, 219] on div at bounding box center [384, 224] width 371 height 23
radio input "true"
